Goal: Check status: Check status

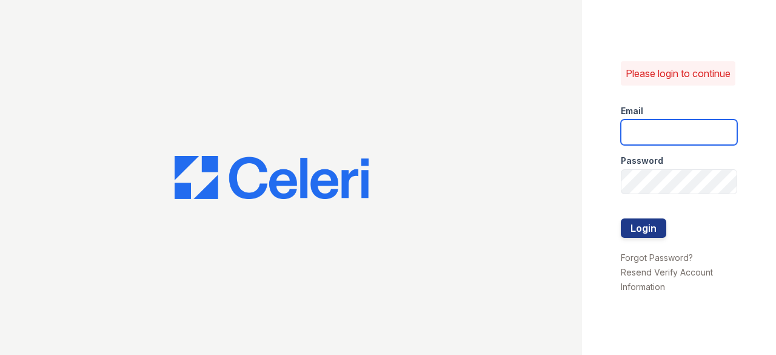
type input "[EMAIL_ADDRESS][DOMAIN_NAME]"
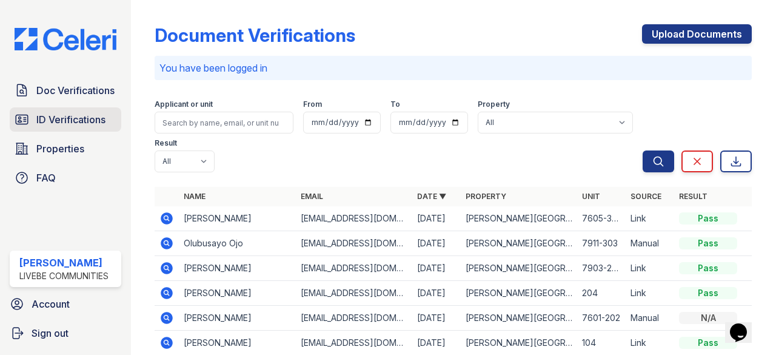
click at [87, 118] on span "ID Verifications" at bounding box center [70, 119] width 69 height 15
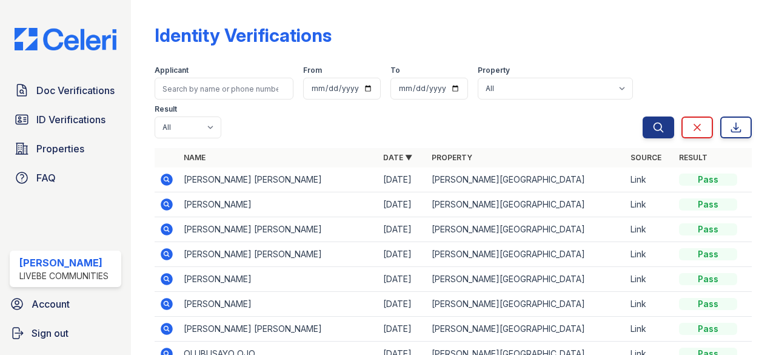
scroll to position [61, 0]
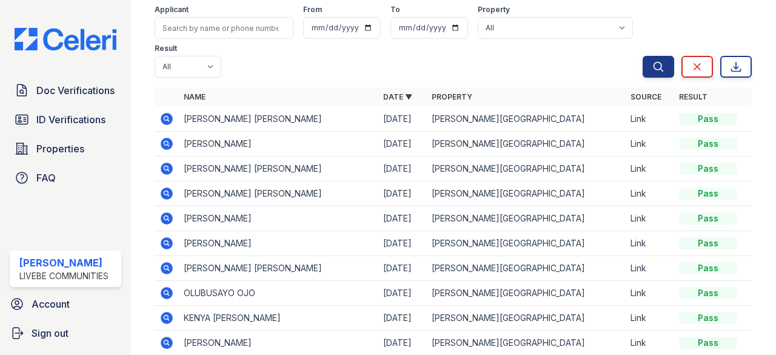
click at [172, 116] on icon at bounding box center [167, 119] width 12 height 12
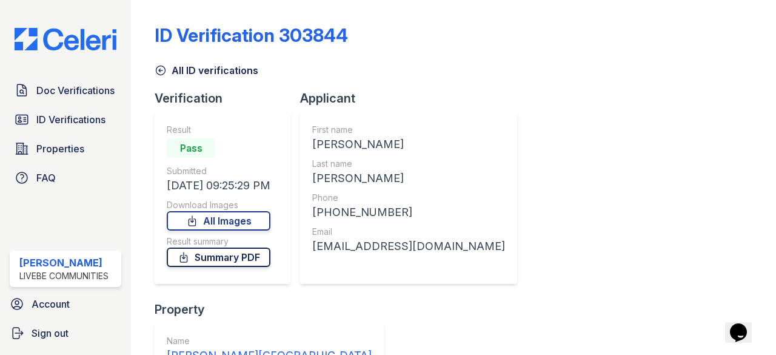
click at [263, 260] on link "Summary PDF" at bounding box center [219, 256] width 104 height 19
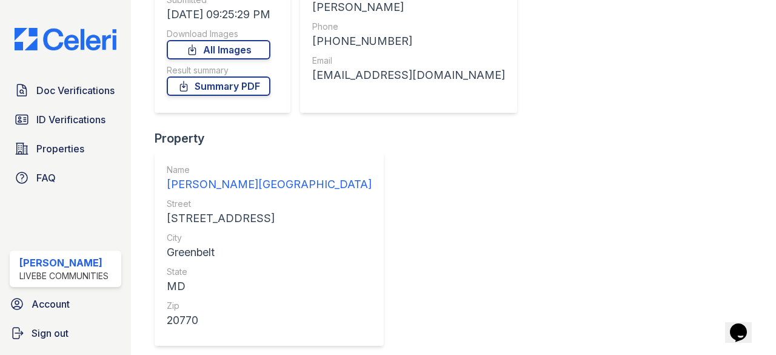
scroll to position [50, 0]
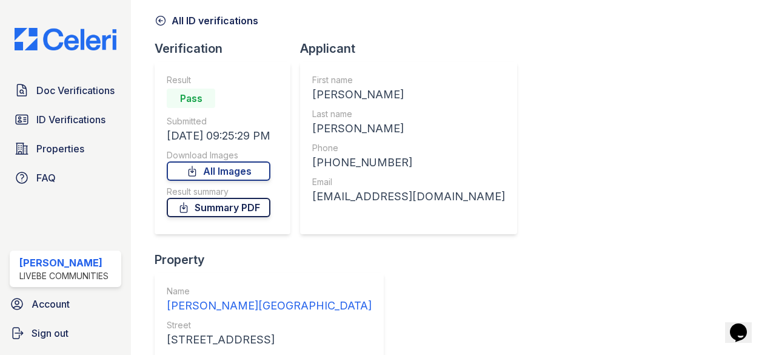
click at [270, 208] on link "Summary PDF" at bounding box center [219, 207] width 104 height 19
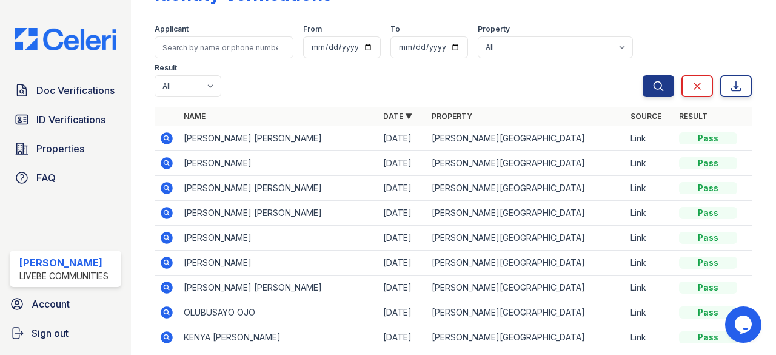
scroll to position [61, 0]
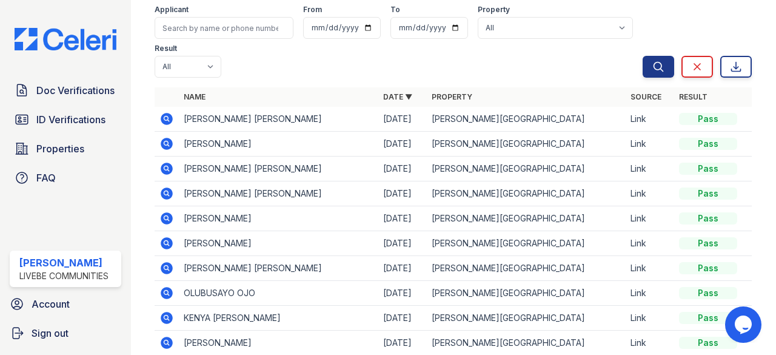
click at [170, 118] on icon at bounding box center [167, 119] width 12 height 12
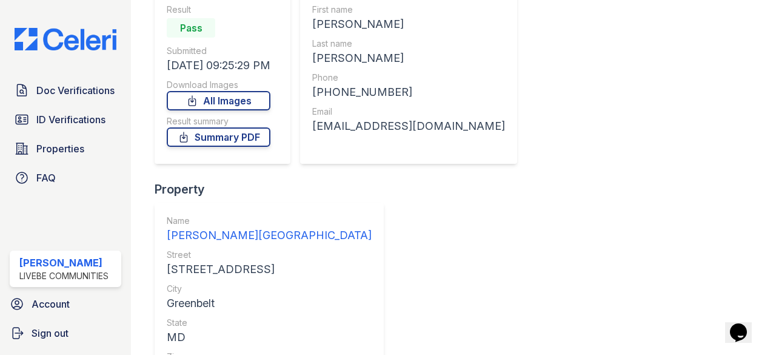
scroll to position [171, 0]
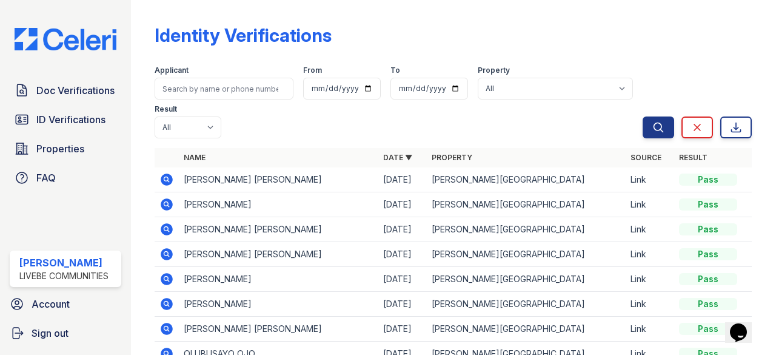
click at [168, 203] on icon at bounding box center [166, 204] width 15 height 15
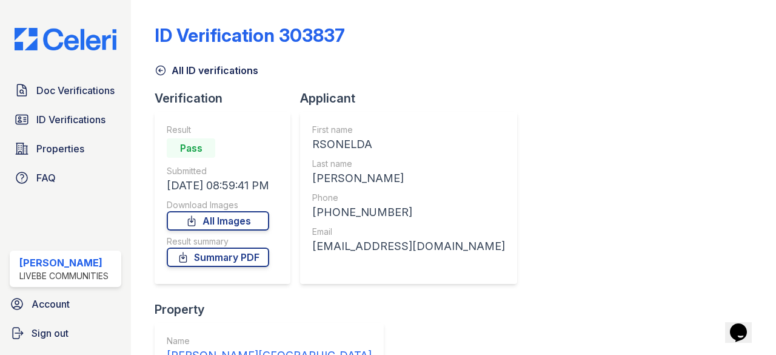
scroll to position [61, 0]
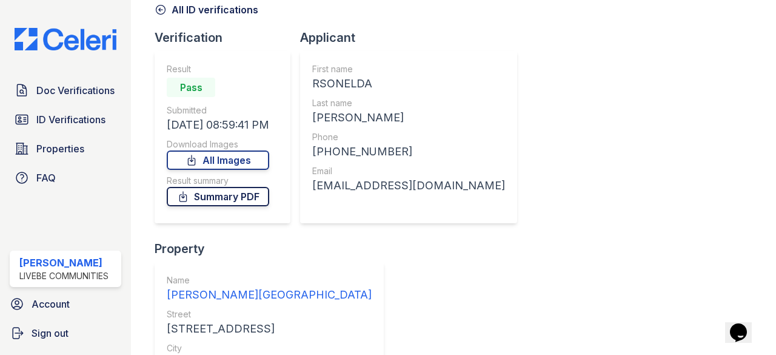
click at [254, 200] on link "Summary PDF" at bounding box center [218, 196] width 102 height 19
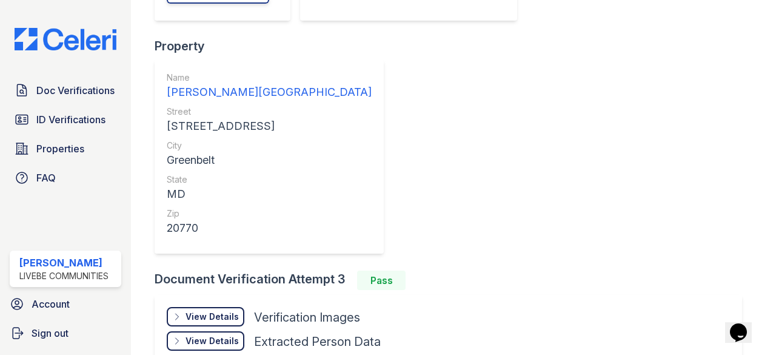
scroll to position [253, 0]
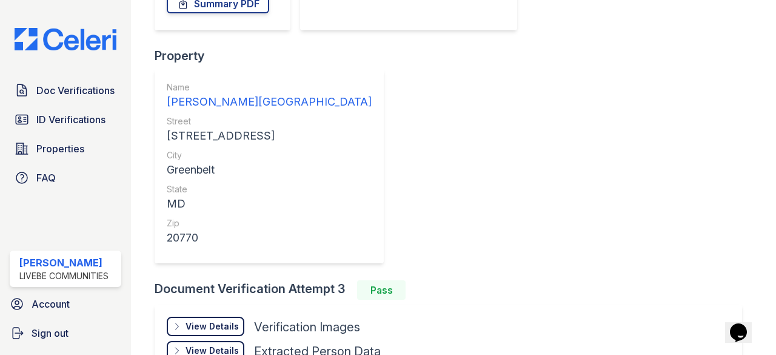
click at [223, 320] on div "View Details" at bounding box center [212, 326] width 53 height 12
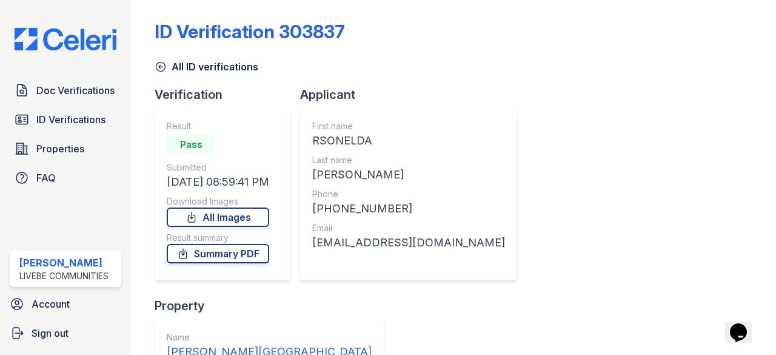
scroll to position [0, 0]
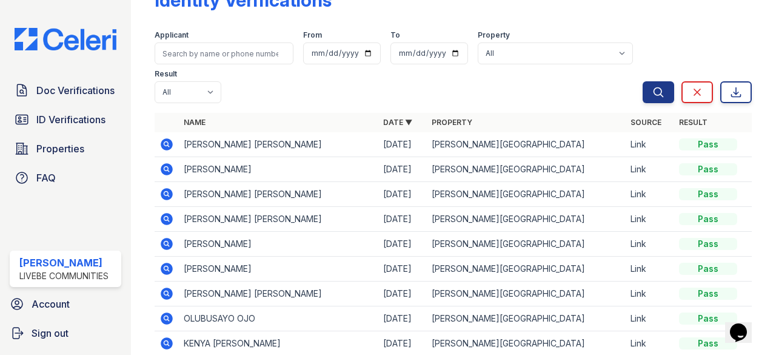
scroll to position [61, 0]
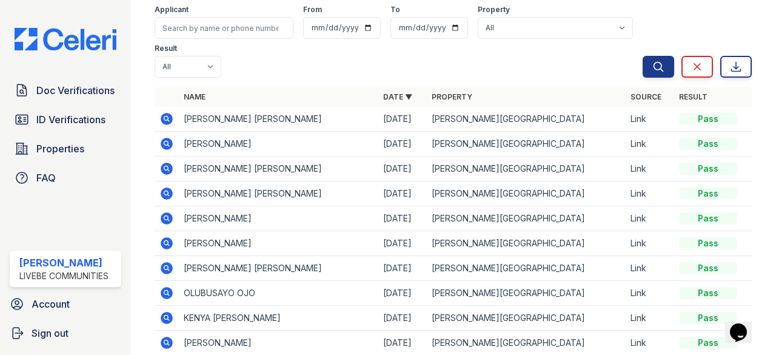
click at [169, 168] on icon at bounding box center [167, 169] width 12 height 12
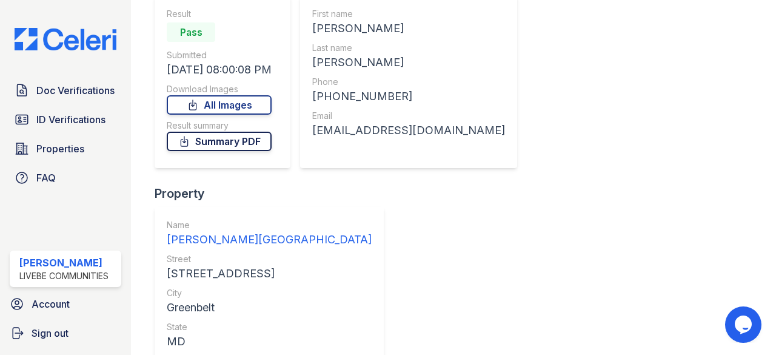
scroll to position [50, 0]
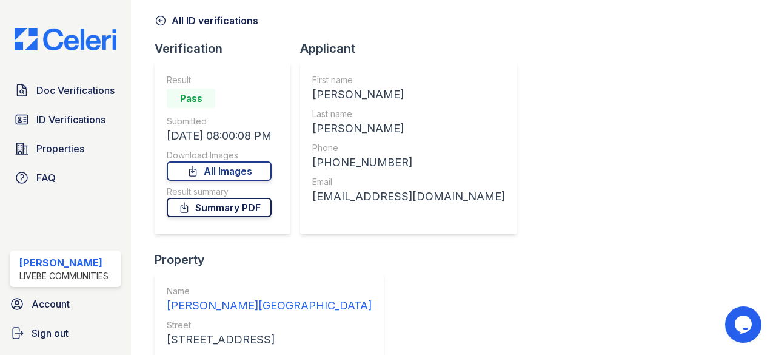
click at [253, 210] on link "Summary PDF" at bounding box center [219, 207] width 105 height 19
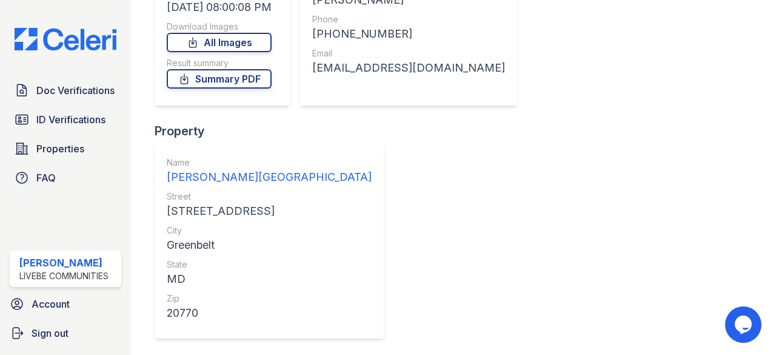
scroll to position [159, 0]
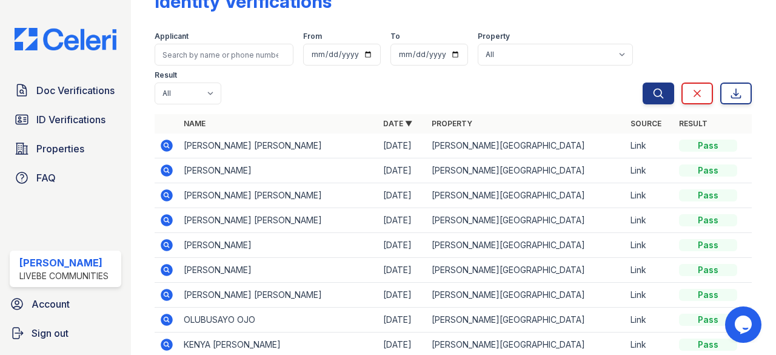
scroll to position [61, 0]
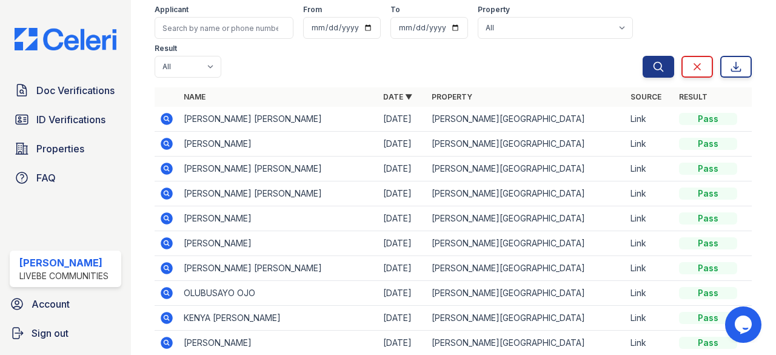
click at [170, 193] on icon at bounding box center [167, 193] width 12 height 12
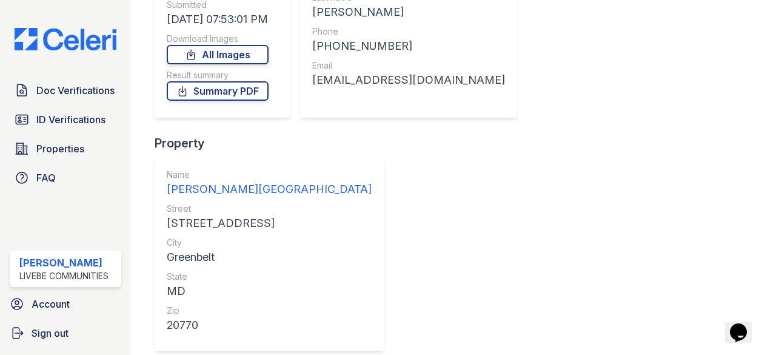
scroll to position [171, 0]
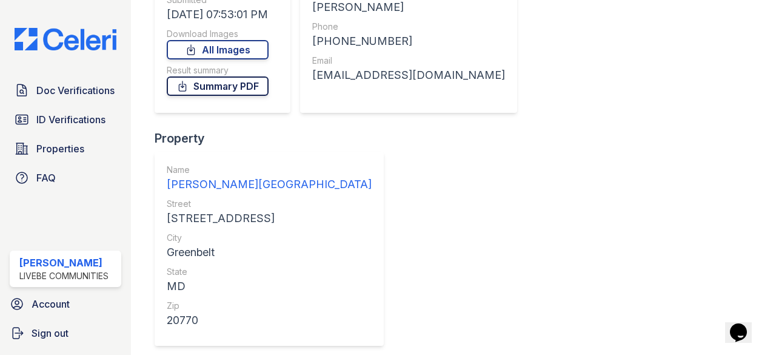
click at [252, 90] on link "Summary PDF" at bounding box center [218, 85] width 102 height 19
